Goal: Task Accomplishment & Management: Use online tool/utility

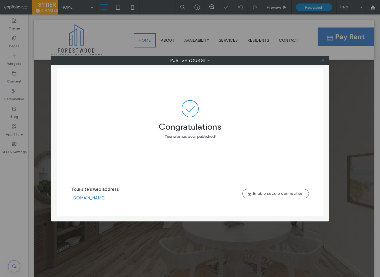
click at [106, 195] on link "www.forestwoodpropertymanagement.com" at bounding box center [88, 197] width 34 height 5
click at [323, 58] on icon at bounding box center [323, 60] width 4 height 4
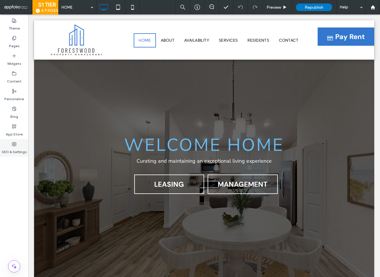
click at [14, 141] on div "SEO & Settings" at bounding box center [14, 148] width 28 height 18
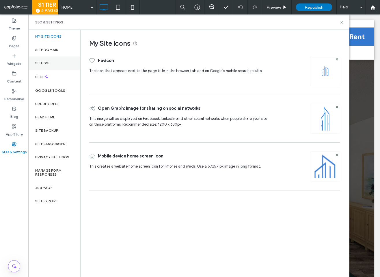
click at [55, 61] on div "Site SSL" at bounding box center [54, 62] width 52 height 13
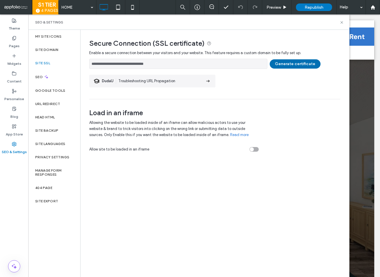
click at [301, 64] on button "Generate certificate" at bounding box center [295, 63] width 51 height 9
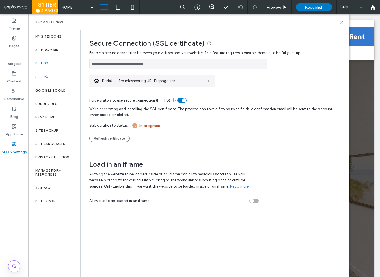
click at [301, 64] on div "**********" at bounding box center [214, 62] width 251 height 13
click at [308, 9] on span "Republish" at bounding box center [314, 7] width 19 height 5
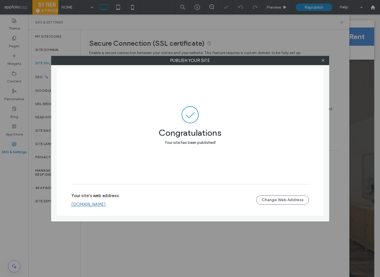
click at [106, 204] on link "www.forestwoodpropertymanagement.com" at bounding box center [88, 203] width 34 height 5
click at [323, 61] on icon at bounding box center [323, 60] width 4 height 4
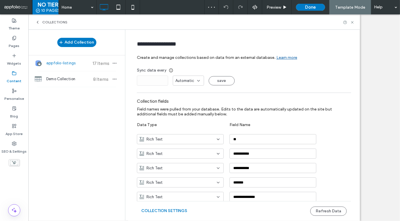
click at [64, 80] on span "Demo Collection" at bounding box center [67, 79] width 43 height 6
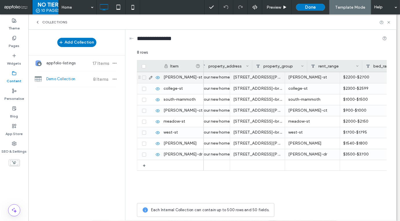
scroll to position [0, 73]
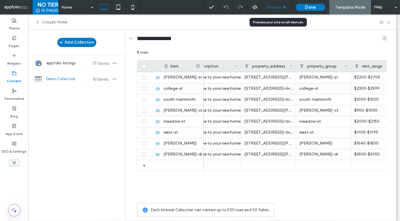
click at [274, 7] on span "Preview" at bounding box center [273, 7] width 14 height 5
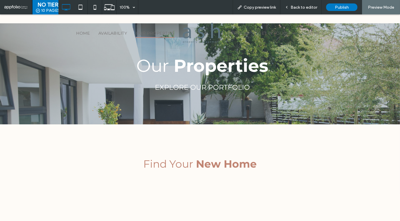
scroll to position [114, 0]
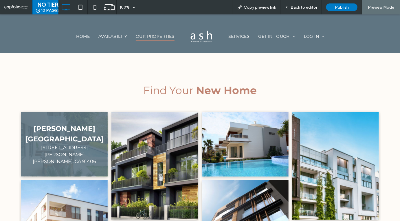
click at [65, 147] on link at bounding box center [65, 144] width 92 height 69
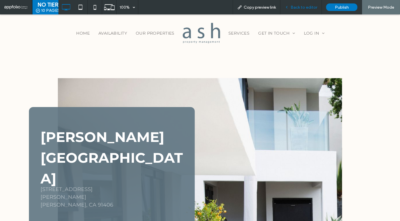
click at [300, 8] on span "Back to editor" at bounding box center [303, 7] width 27 height 5
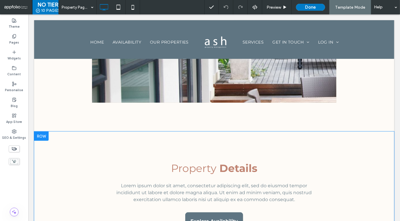
scroll to position [210, 0]
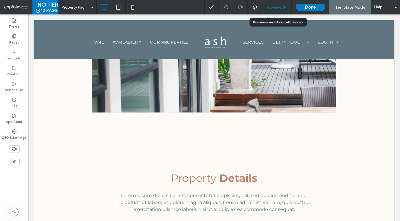
click at [281, 9] on span "Preview" at bounding box center [273, 7] width 14 height 5
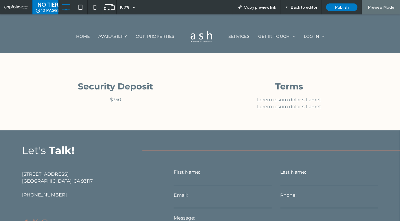
scroll to position [2307, 0]
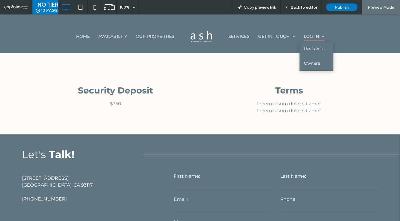
click at [308, 37] on span "Log In" at bounding box center [314, 36] width 21 height 9
click at [313, 66] on link "Owners" at bounding box center [316, 63] width 34 height 15
click at [277, 35] on div at bounding box center [200, 110] width 400 height 221
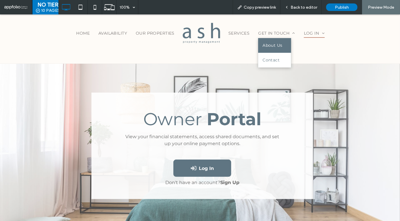
click at [275, 58] on span "Contact" at bounding box center [270, 60] width 17 height 6
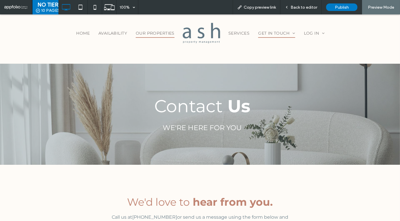
drag, startPoint x: 158, startPoint y: 33, endPoint x: 159, endPoint y: 48, distance: 14.8
click at [158, 33] on span "Our Properties" at bounding box center [155, 33] width 39 height 9
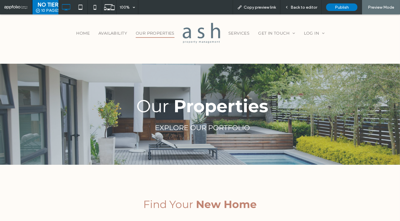
scroll to position [89, 0]
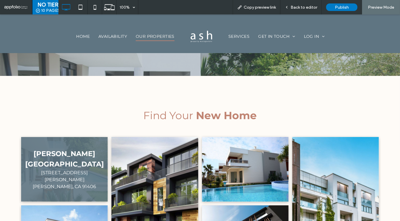
click at [51, 160] on link at bounding box center [65, 169] width 92 height 69
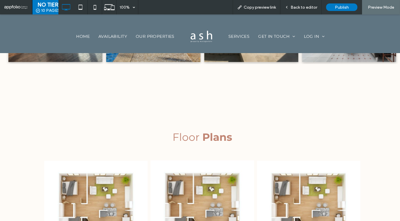
scroll to position [831, 0]
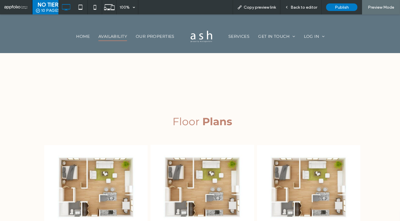
click at [118, 37] on span "Availability" at bounding box center [112, 36] width 29 height 9
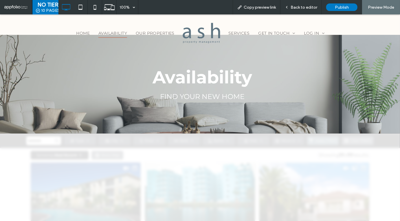
scroll to position [110, 0]
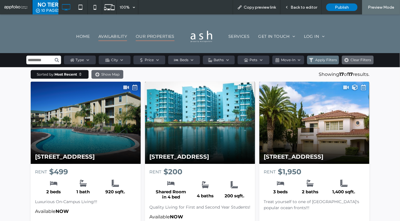
click at [158, 39] on span "Our Properties" at bounding box center [155, 36] width 39 height 9
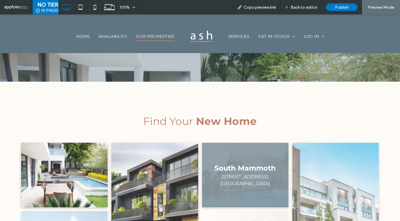
scroll to position [86, 0]
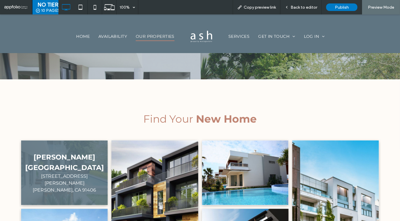
click at [33, 171] on link at bounding box center [65, 172] width 92 height 69
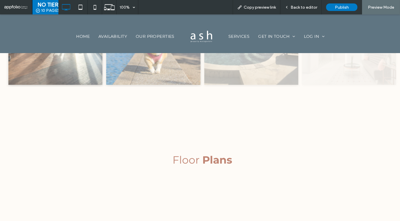
scroll to position [914, 0]
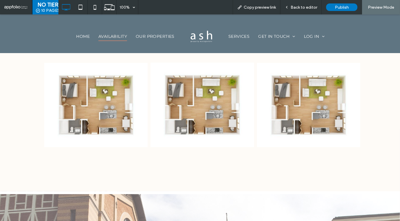
click at [117, 37] on span "Availability" at bounding box center [112, 36] width 29 height 9
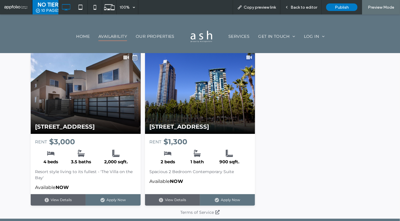
scroll to position [924, 0]
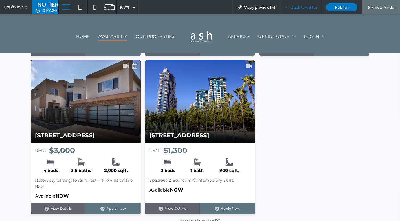
click at [307, 8] on span "Back to editor" at bounding box center [303, 7] width 27 height 5
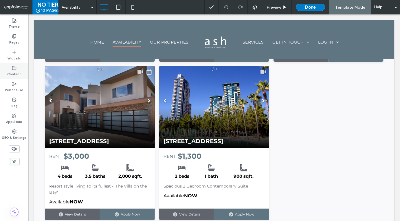
click at [16, 71] on label "Content" at bounding box center [15, 74] width 14 height 6
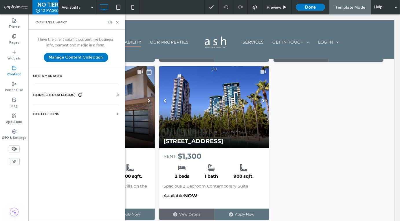
click at [51, 95] on span "CONNECTED DATA (CMS)" at bounding box center [54, 95] width 42 height 6
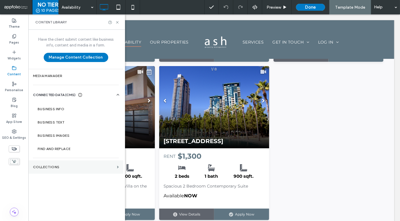
click at [47, 168] on label "COLLECTIONS" at bounding box center [74, 167] width 82 height 4
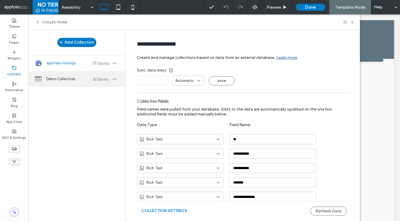
click at [69, 79] on span "Demo Collection" at bounding box center [67, 79] width 43 height 6
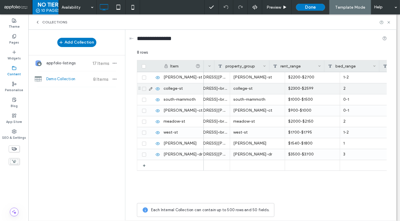
scroll to position [0, 106]
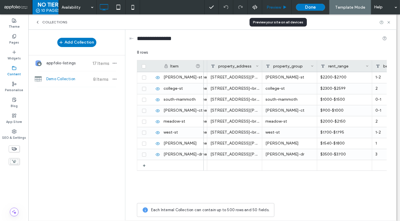
click at [273, 8] on span "Preview" at bounding box center [273, 7] width 14 height 5
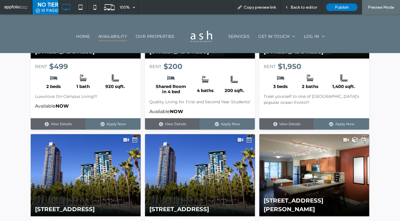
scroll to position [235, 0]
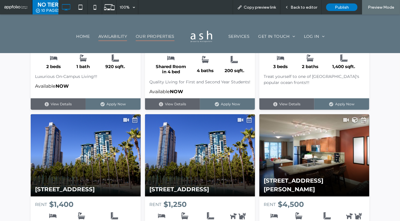
click at [156, 36] on span "Our Properties" at bounding box center [155, 36] width 39 height 9
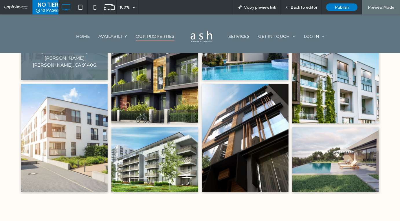
scroll to position [224, 0]
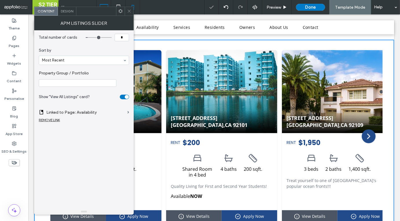
drag, startPoint x: 130, startPoint y: 10, endPoint x: 135, endPoint y: 14, distance: 6.2
click at [130, 10] on use at bounding box center [128, 11] width 3 height 3
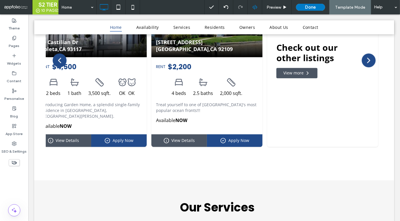
scroll to position [543, 0]
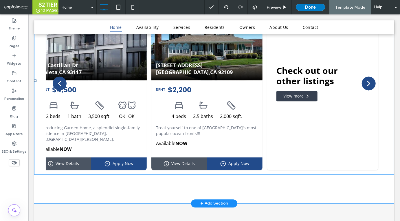
click at [293, 93] on div "View more" at bounding box center [293, 96] width 20 height 6
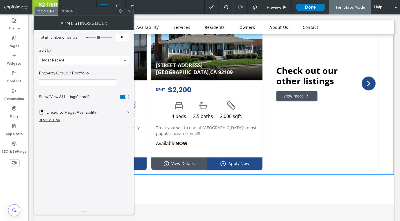
click at [128, 11] on icon at bounding box center [129, 11] width 4 height 4
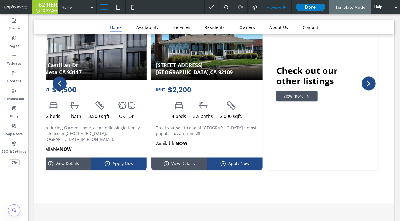
drag, startPoint x: 279, startPoint y: 2, endPoint x: 281, endPoint y: 5, distance: 3.8
click at [279, 2] on div "Preview" at bounding box center [276, 7] width 29 height 14
click at [278, 8] on span "Preview" at bounding box center [273, 7] width 14 height 5
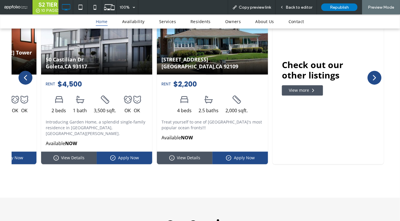
scroll to position [0, 669]
click at [307, 87] on div "View more" at bounding box center [299, 90] width 20 height 6
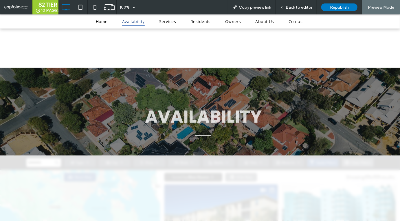
scroll to position [141, 0]
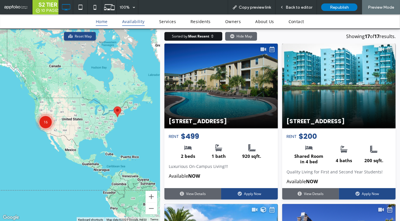
click at [103, 23] on span "Home" at bounding box center [102, 21] width 12 height 9
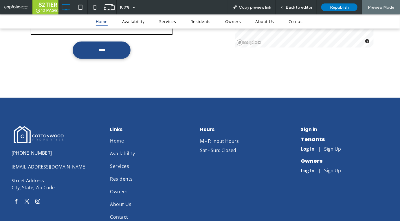
scroll to position [1229, 0]
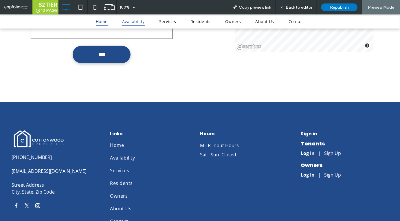
click at [139, 21] on span "Availability" at bounding box center [133, 21] width 23 height 9
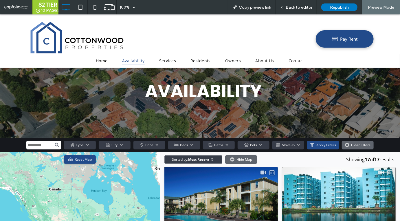
scroll to position [15, 0]
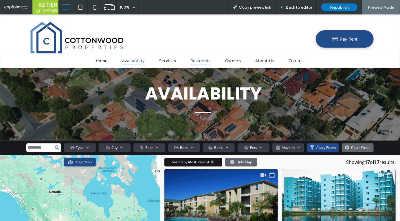
drag, startPoint x: 190, startPoint y: 58, endPoint x: 191, endPoint y: 74, distance: 16.5
click at [190, 58] on link "Residents" at bounding box center [200, 60] width 35 height 9
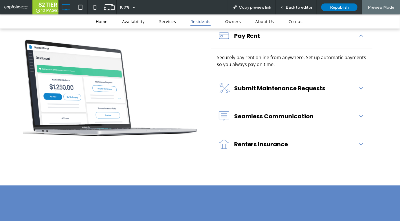
scroll to position [91, 0]
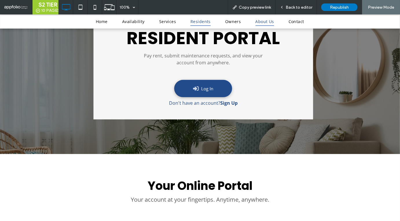
click at [262, 22] on span "About Us" at bounding box center [264, 21] width 19 height 9
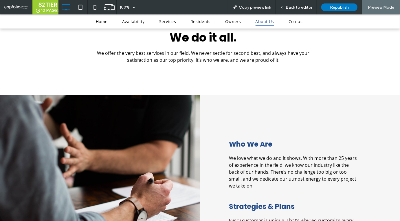
scroll to position [216, 0]
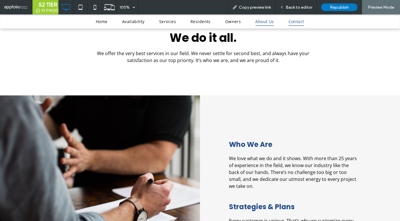
drag, startPoint x: 294, startPoint y: 20, endPoint x: 294, endPoint y: 35, distance: 14.7
click at [294, 20] on span "Contact" at bounding box center [296, 21] width 16 height 9
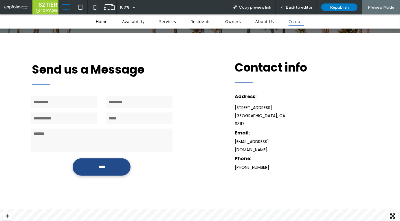
scroll to position [95, 0]
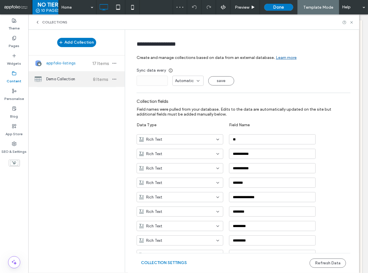
click at [61, 80] on span "Demo Collection" at bounding box center [67, 79] width 43 height 6
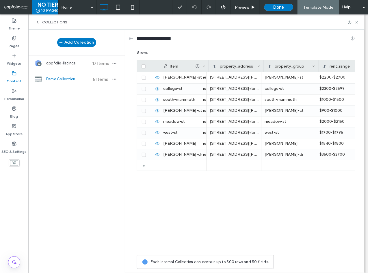
scroll to position [0, 104]
